Goal: Task Accomplishment & Management: Use online tool/utility

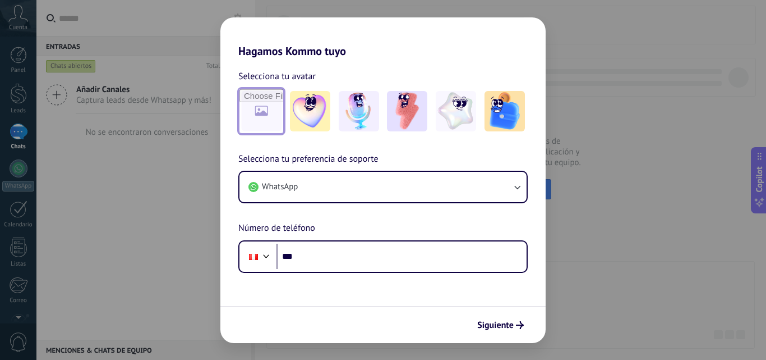
click at [273, 113] on input "file" at bounding box center [261, 111] width 44 height 44
type input "**********"
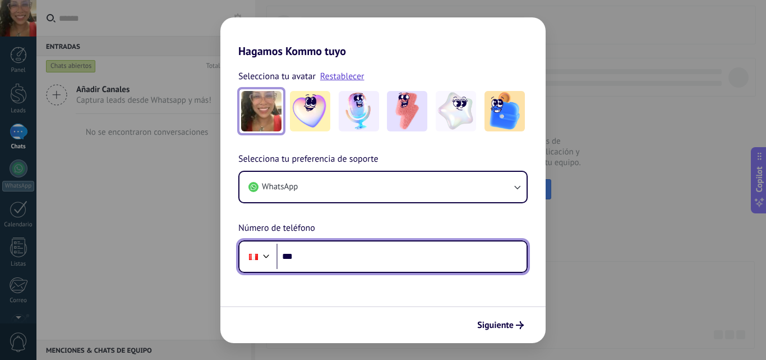
click at [388, 262] on input "***" at bounding box center [402, 256] width 250 height 26
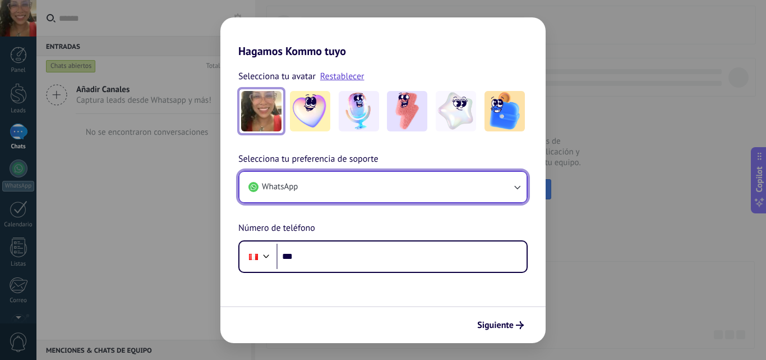
click at [404, 196] on button "WhatsApp" at bounding box center [382, 187] width 287 height 30
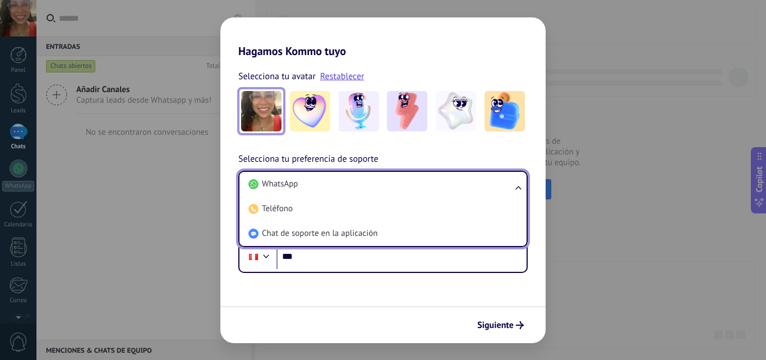
click at [404, 196] on li "Teléfono" at bounding box center [381, 208] width 274 height 25
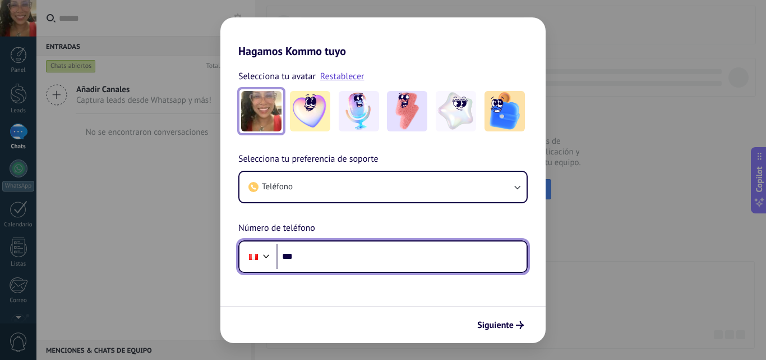
click at [356, 260] on input "***" at bounding box center [402, 256] width 250 height 26
type input "**********"
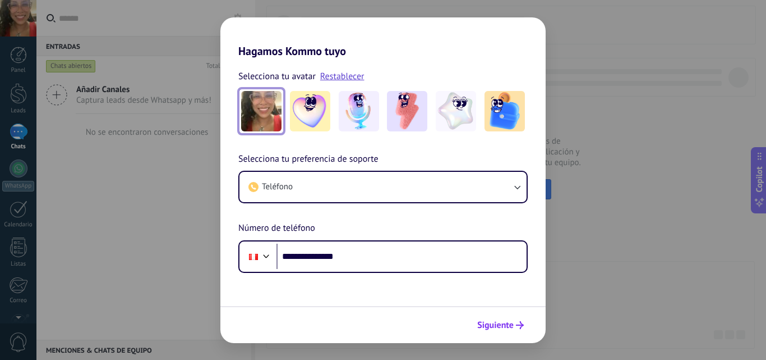
click at [510, 330] on button "Siguiente" at bounding box center [500, 324] width 57 height 19
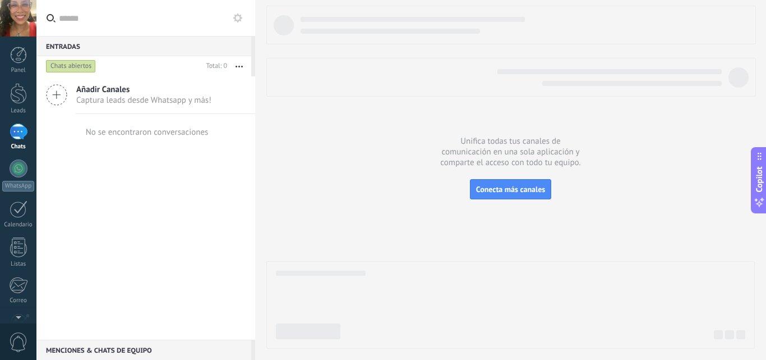
click at [52, 96] on icon at bounding box center [56, 94] width 21 height 21
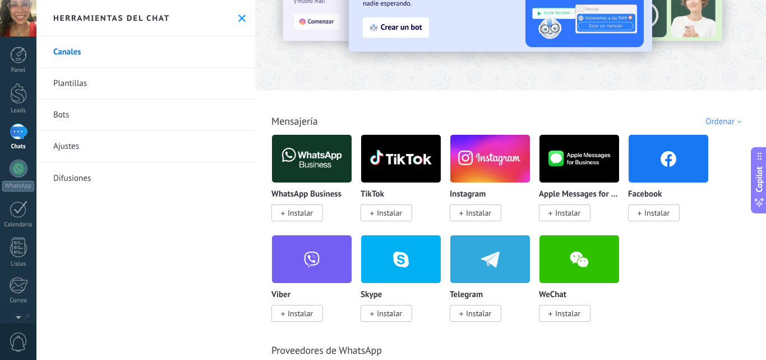
scroll to position [112, 0]
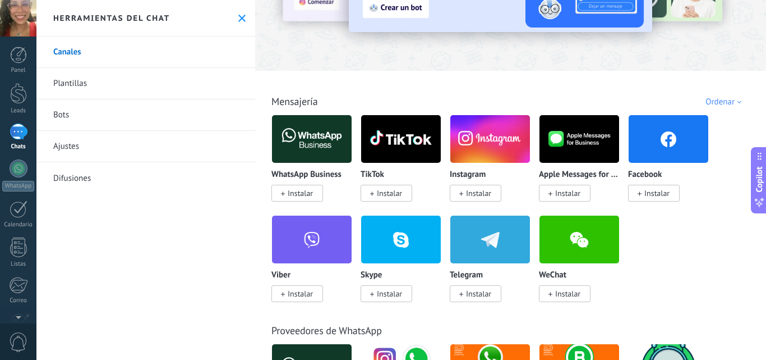
click at [645, 150] on img at bounding box center [669, 139] width 80 height 54
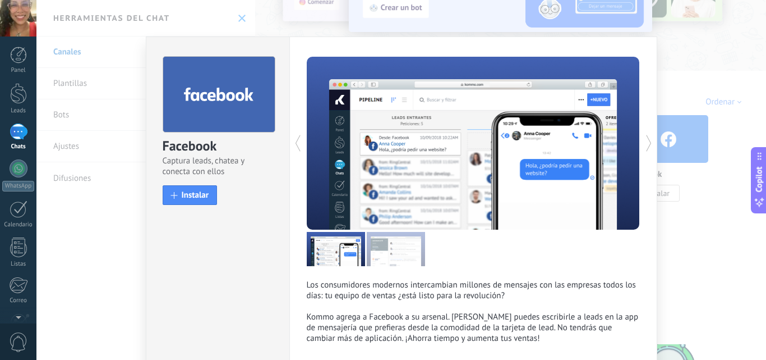
click at [704, 87] on div "Facebook Captura leads, chatea y conecta con ellos install Instalar Los consumi…" at bounding box center [401, 180] width 730 height 360
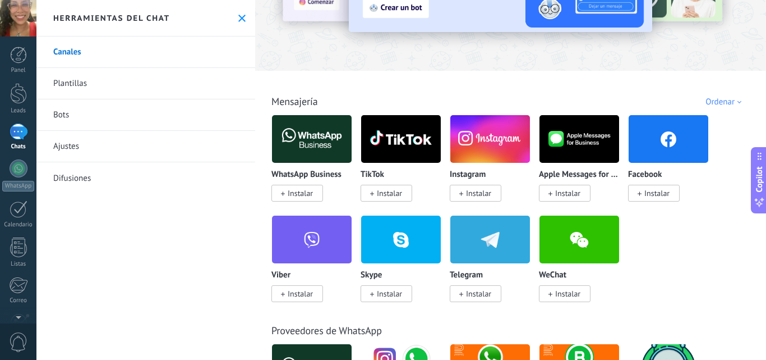
click at [320, 190] on span "Instalar" at bounding box center [297, 193] width 52 height 17
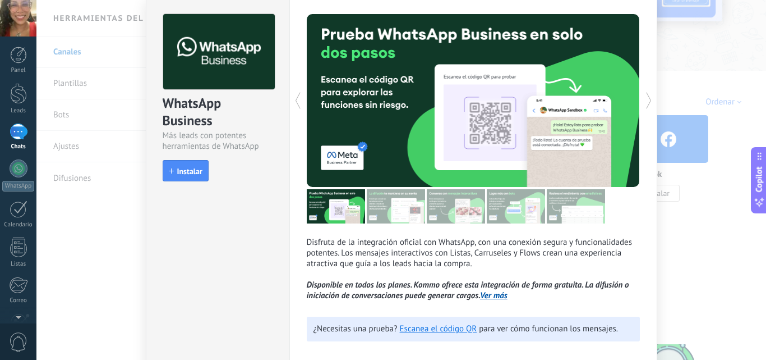
scroll to position [0, 0]
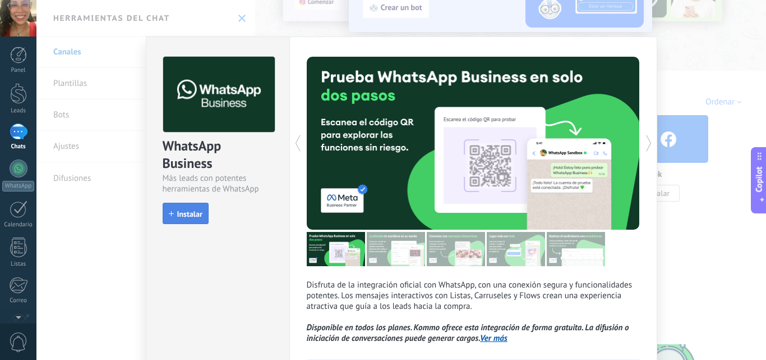
click at [191, 216] on span "Instalar" at bounding box center [189, 214] width 25 height 8
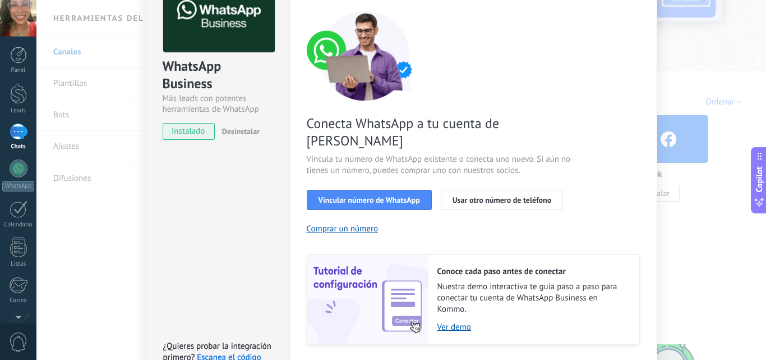
scroll to position [139, 0]
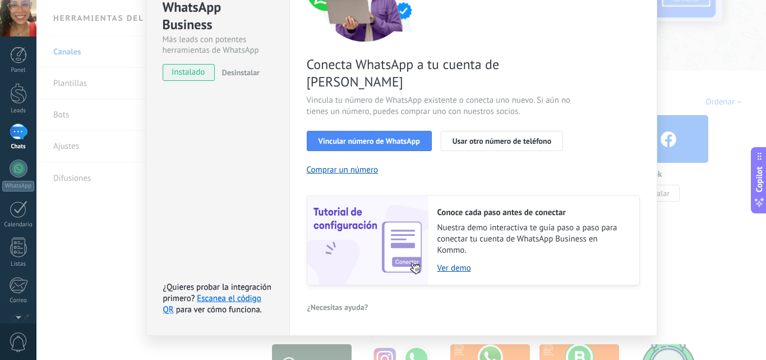
drag, startPoint x: 701, startPoint y: 227, endPoint x: 686, endPoint y: 217, distance: 17.0
click at [701, 228] on div "WhatsApp Business Más leads con potentes herramientas de WhatsApp instalado Des…" at bounding box center [401, 180] width 730 height 360
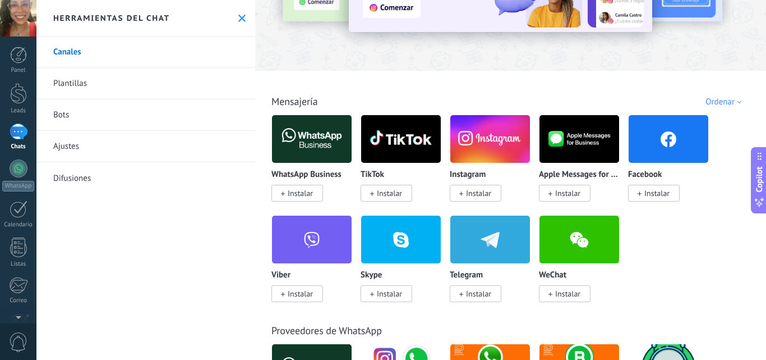
click at [656, 193] on span "Instalar" at bounding box center [656, 193] width 25 height 10
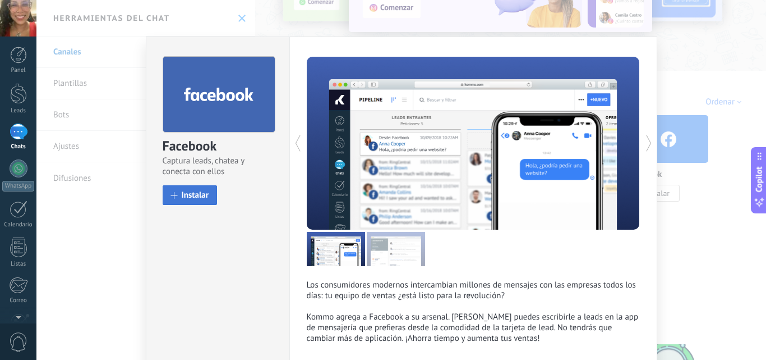
click at [201, 201] on button "Instalar" at bounding box center [190, 195] width 55 height 20
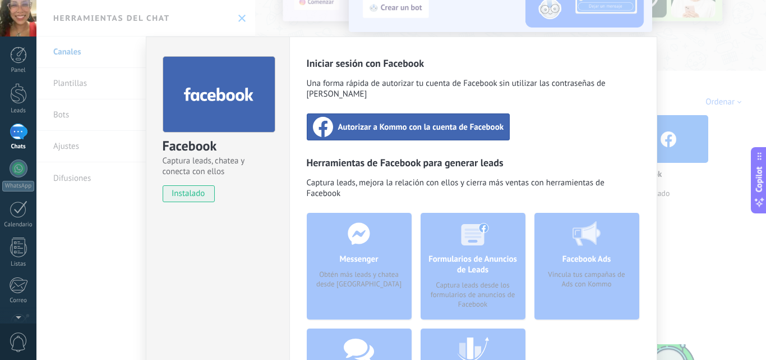
click at [463, 121] on span "Autorizar a Kommo con la cuenta de Facebook" at bounding box center [421, 126] width 166 height 11
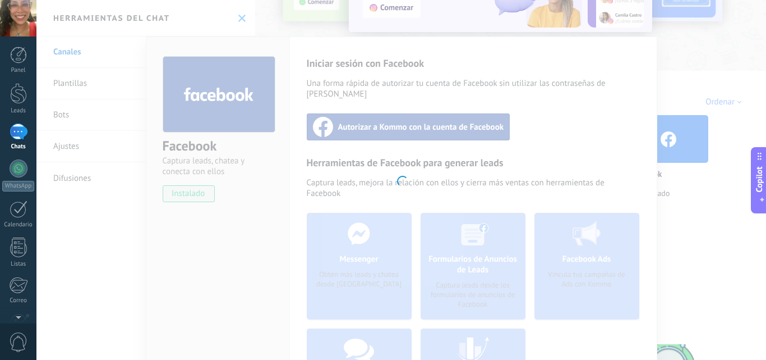
click at [339, 118] on div at bounding box center [401, 180] width 730 height 360
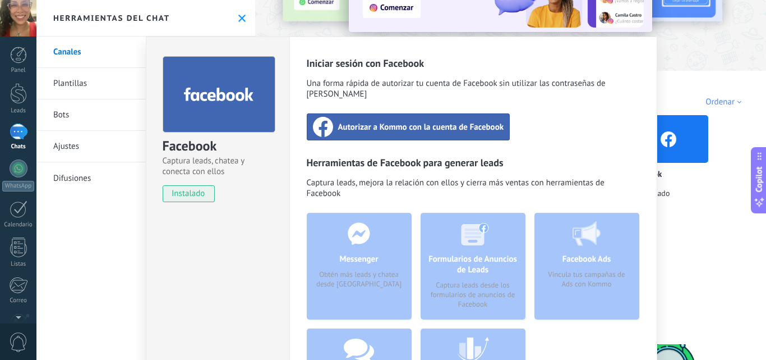
click at [383, 121] on span "Autorizar a Kommo con la cuenta de Facebook" at bounding box center [421, 126] width 166 height 11
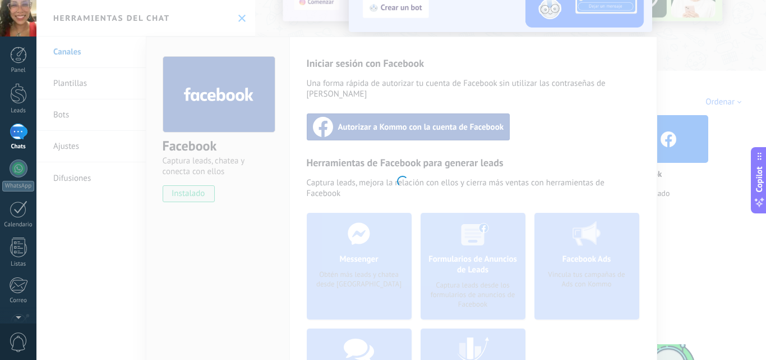
click at [709, 67] on div at bounding box center [401, 180] width 730 height 360
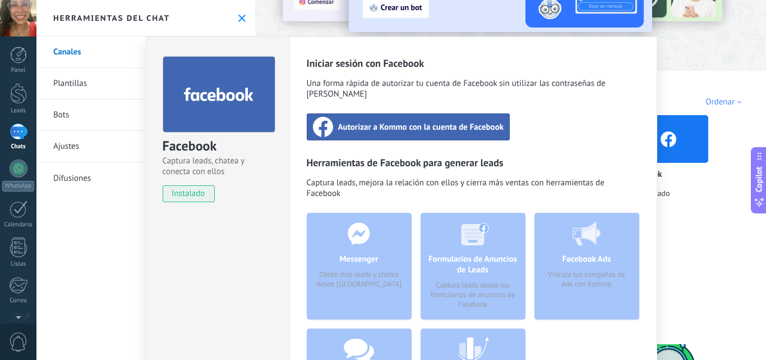
drag, startPoint x: 747, startPoint y: 77, endPoint x: 730, endPoint y: 77, distance: 16.8
click at [747, 77] on div "Facebook Captura leads, chatea y conecta con ellos instalado Desinstalar Inicia…" at bounding box center [401, 180] width 730 height 360
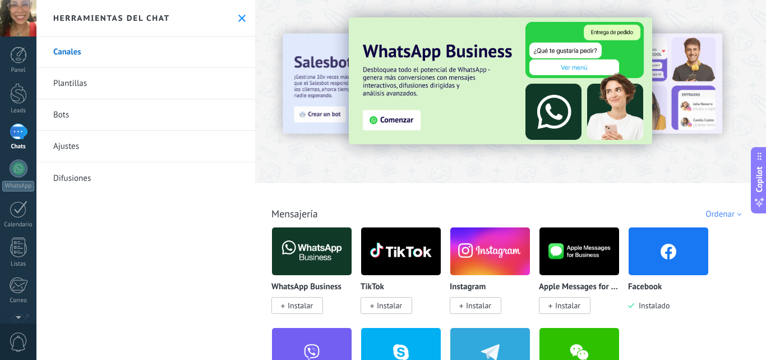
click at [16, 20] on div at bounding box center [18, 18] width 36 height 36
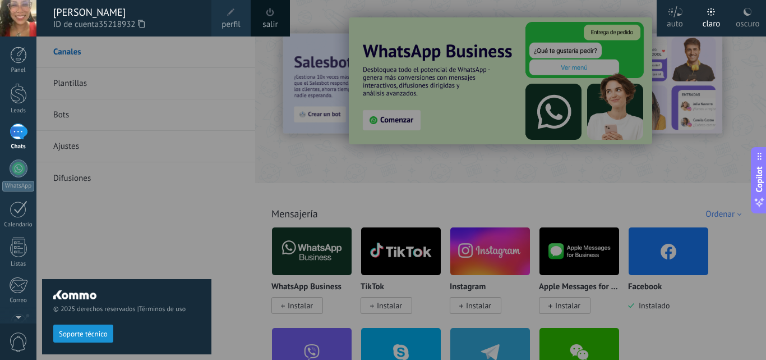
click at [280, 19] on div "salir" at bounding box center [270, 18] width 39 height 36
